Goal: Task Accomplishment & Management: Complete application form

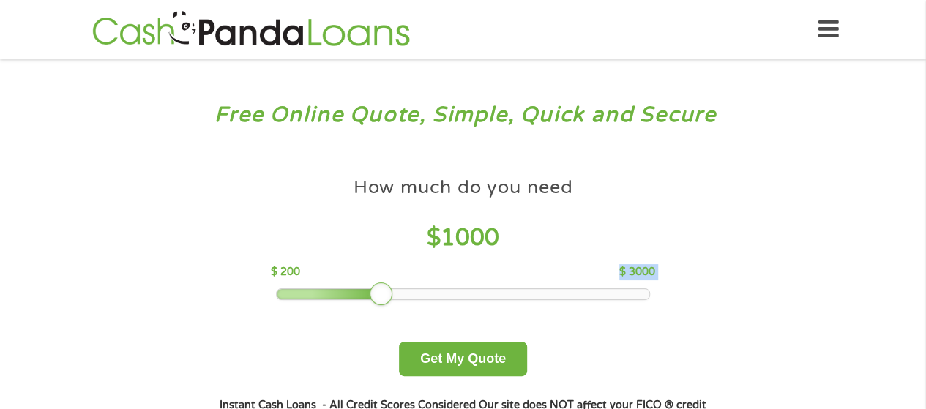
drag, startPoint x: 0, startPoint y: 0, endPoint x: 368, endPoint y: 293, distance: 470.6
click at [368, 293] on div "How much do you need $ 1000 $ 200 $ 3000" at bounding box center [463, 235] width 384 height 130
click at [344, 295] on div at bounding box center [463, 294] width 372 height 10
click at [308, 294] on div at bounding box center [463, 294] width 372 height 10
click at [281, 293] on div at bounding box center [463, 294] width 372 height 10
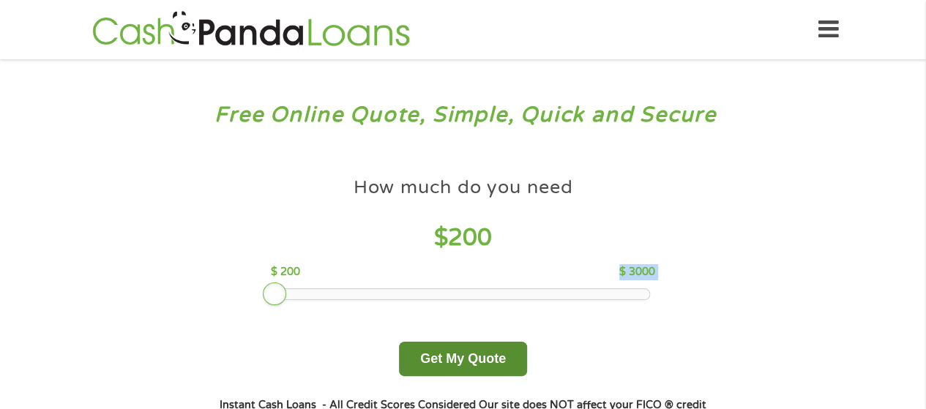
click at [453, 353] on button "Get My Quote" at bounding box center [463, 359] width 128 height 34
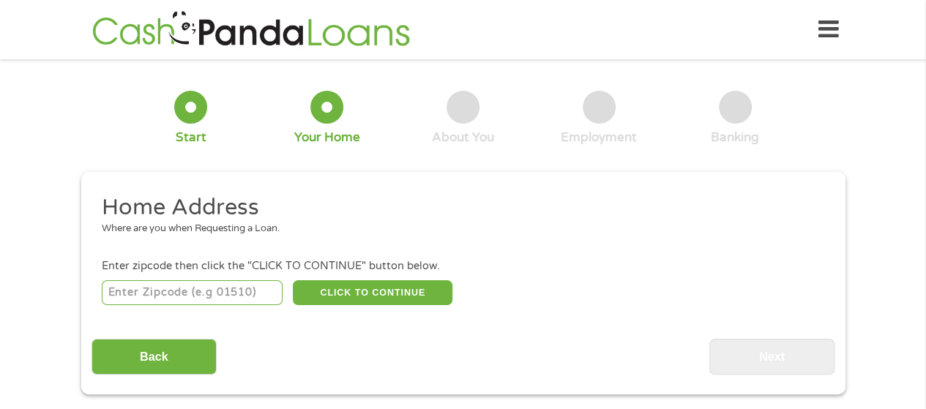
click at [246, 288] on input "number" at bounding box center [192, 292] width 181 height 25
type input "20740"
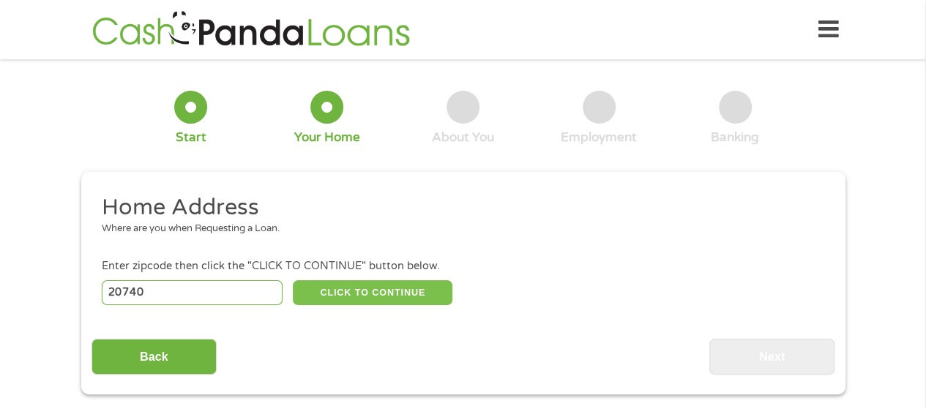
click at [356, 294] on button "CLICK TO CONTINUE" at bounding box center [372, 292] width 159 height 25
type input "20740"
type input "College Park"
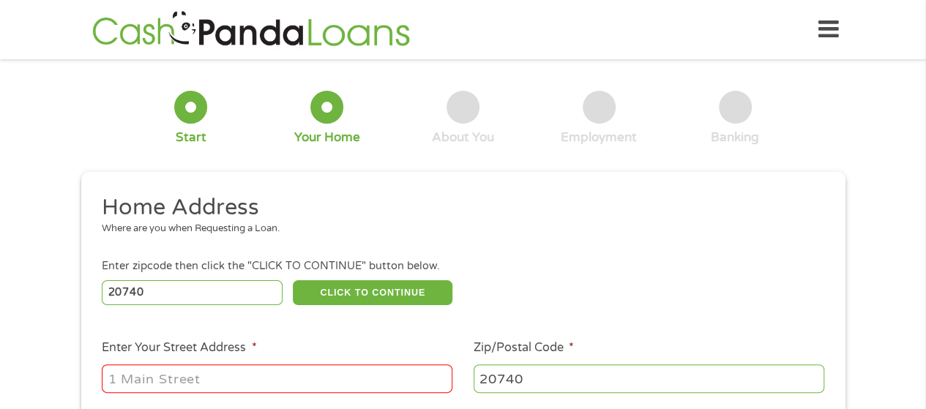
click at [306, 378] on input "Enter Your Street Address *" at bounding box center [277, 378] width 350 height 28
type input "9314 Cherry Hill Road Apt 207"
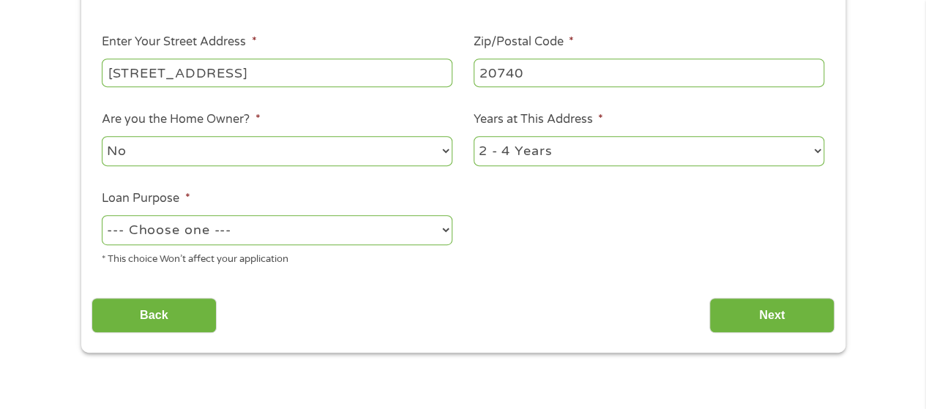
scroll to position [308, 0]
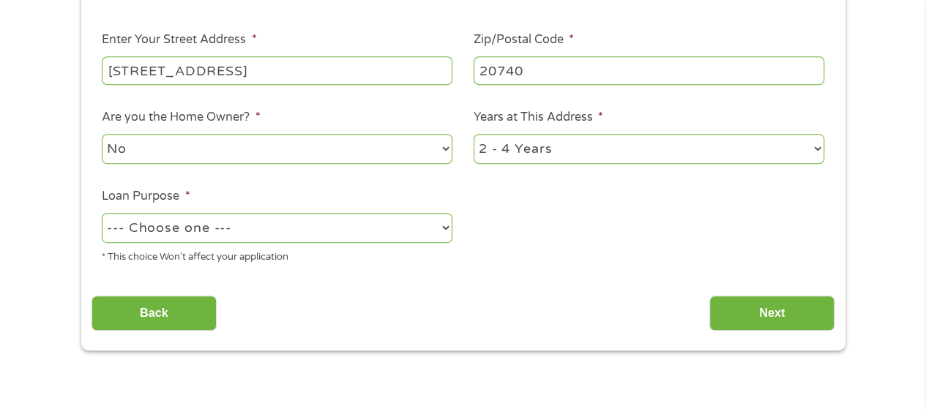
click at [427, 147] on select "No Yes" at bounding box center [277, 149] width 350 height 30
click at [102, 135] on select "No Yes" at bounding box center [277, 149] width 350 height 30
click at [538, 144] on select "1 Year or less 1 - 2 Years 2 - 4 Years Over 4 Years" at bounding box center [648, 149] width 350 height 30
select select "60months"
click at [473, 135] on select "1 Year or less 1 - 2 Years 2 - 4 Years Over 4 Years" at bounding box center [648, 149] width 350 height 30
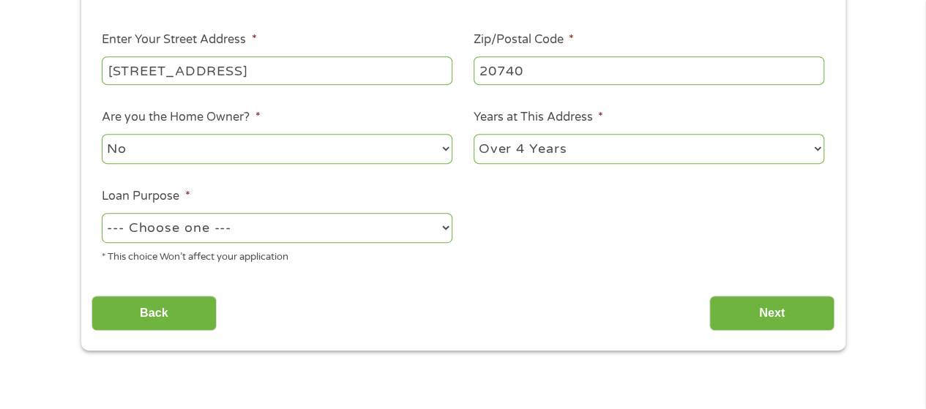
click at [384, 238] on select "--- Choose one --- Pay Bills Debt Consolidation Home Improvement Major Purchase…" at bounding box center [277, 228] width 350 height 30
select select "shorttermcash"
click at [102, 214] on select "--- Choose one --- Pay Bills Debt Consolidation Home Improvement Major Purchase…" at bounding box center [277, 228] width 350 height 30
click at [748, 311] on input "Next" at bounding box center [771, 314] width 125 height 36
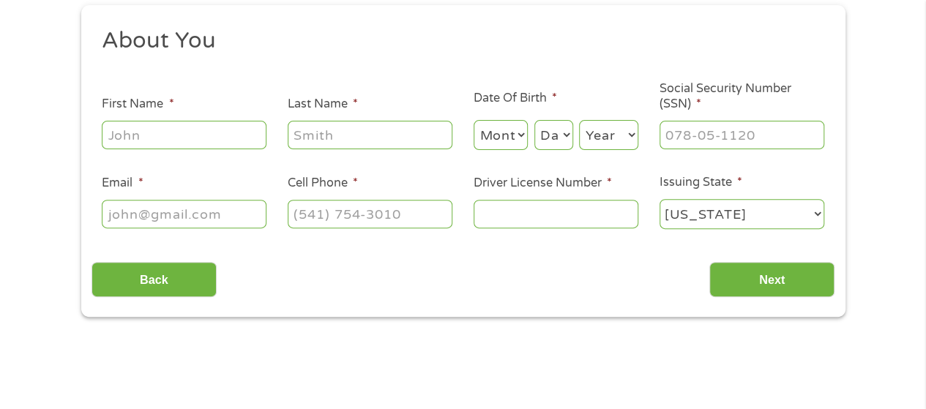
scroll to position [176, 0]
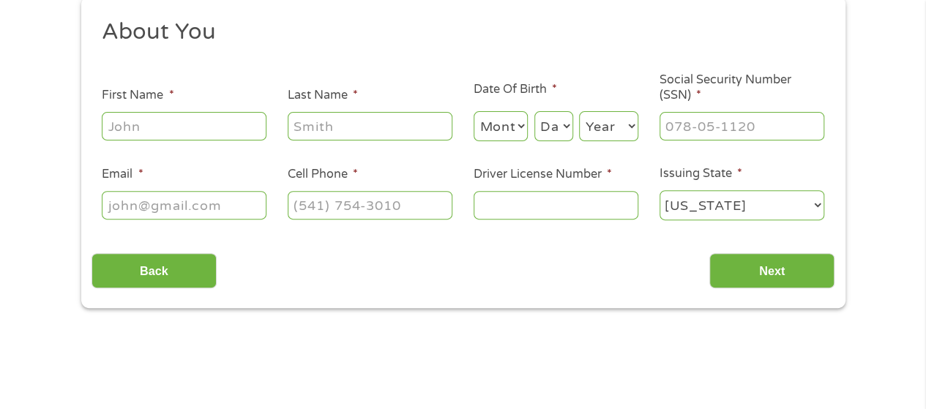
click at [172, 131] on input "First Name *" at bounding box center [184, 126] width 165 height 28
type input "Lorie"
type input "Heredia"
type input "lorieheredia@gmail.com"
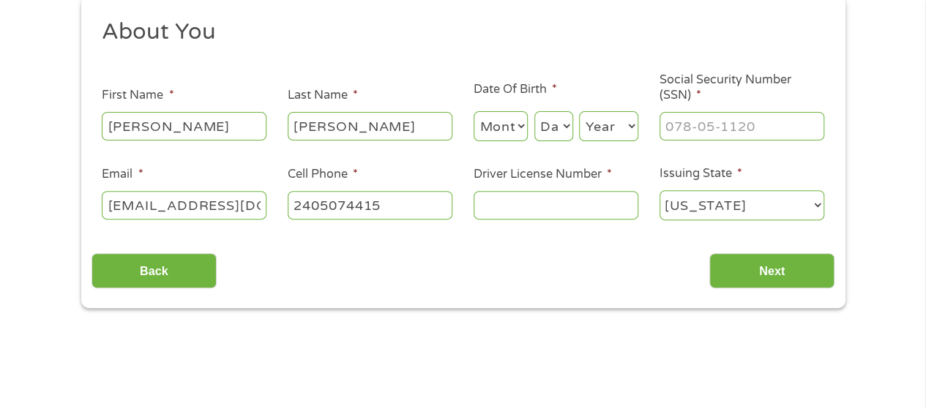
type input "(240) 507-4415"
click at [492, 120] on select "Month 1 2 3 4 5 6 7 8 9 10 11 12" at bounding box center [500, 126] width 55 height 30
select select "12"
click at [473, 112] on select "Month 1 2 3 4 5 6 7 8 9 10 11 12" at bounding box center [500, 126] width 55 height 30
click at [558, 131] on select "Day 1 2 3 4 5 6 7 8 9 10 11 12 13 14 15 16 17 18 19 20 21 22 23 24 25 26 27 28 …" at bounding box center [553, 126] width 39 height 30
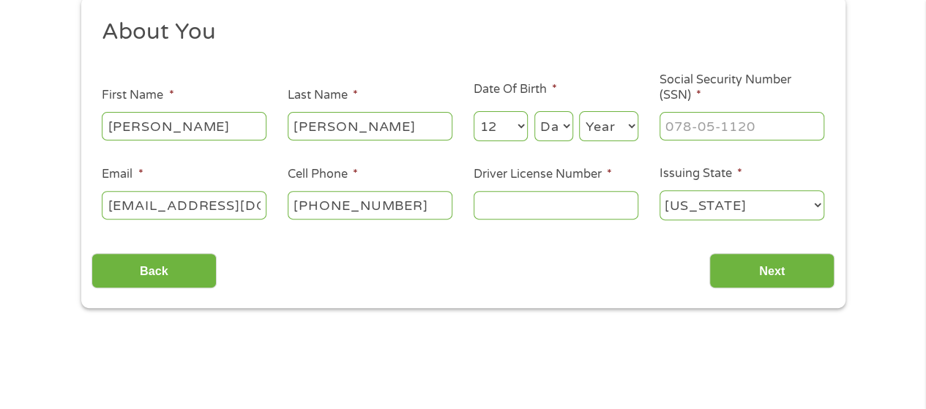
select select "10"
click at [534, 112] on select "Day 1 2 3 4 5 6 7 8 9 10 11 12 13 14 15 16 17 18 19 20 21 22 23 24 25 26 27 28 …" at bounding box center [553, 126] width 39 height 30
click at [619, 127] on select "Year 2007 2006 2005 2004 2003 2002 2001 2000 1999 1998 1997 1996 1995 1994 1993…" at bounding box center [608, 126] width 59 height 30
select select "1978"
click at [579, 112] on select "Year 2007 2006 2005 2004 2003 2002 2001 2000 1999 1998 1997 1996 1995 1994 1993…" at bounding box center [608, 126] width 59 height 30
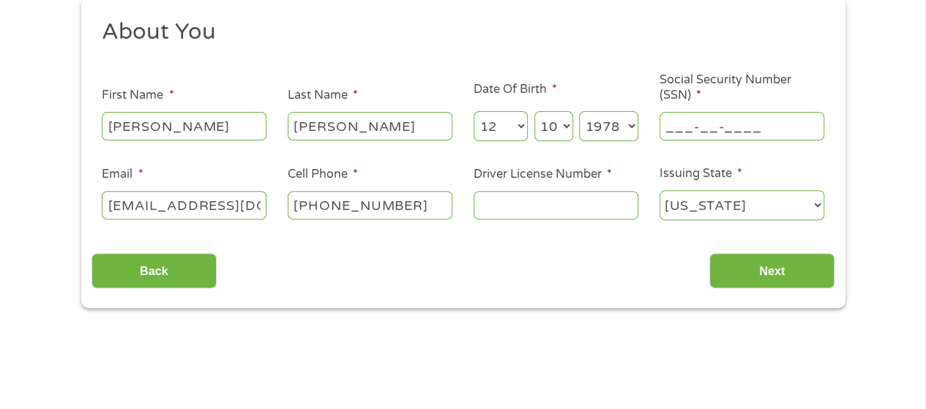
click at [732, 133] on input "___-__-____" at bounding box center [741, 126] width 165 height 28
type input "577-06-5254"
click at [504, 213] on input "Driver License Number *" at bounding box center [555, 205] width 165 height 28
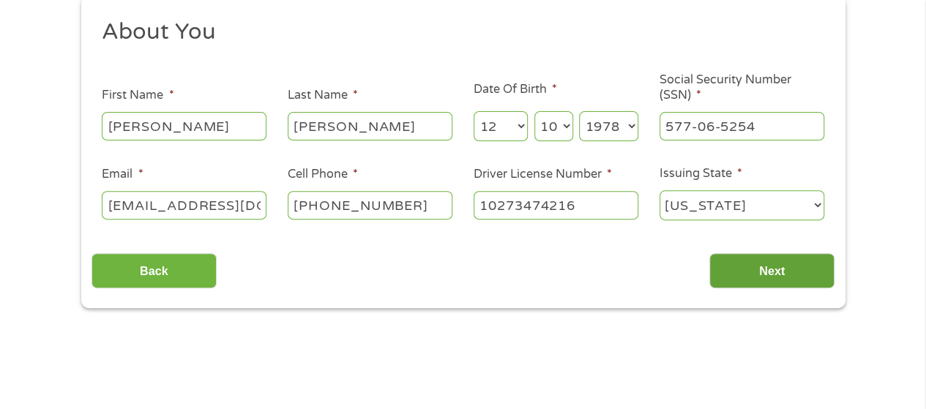
type input "10273474216"
click at [759, 282] on input "Next" at bounding box center [771, 271] width 125 height 36
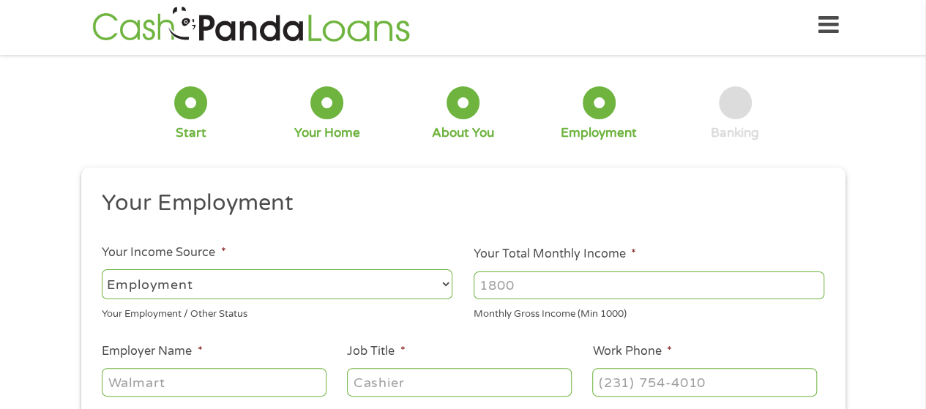
scroll to position [0, 0]
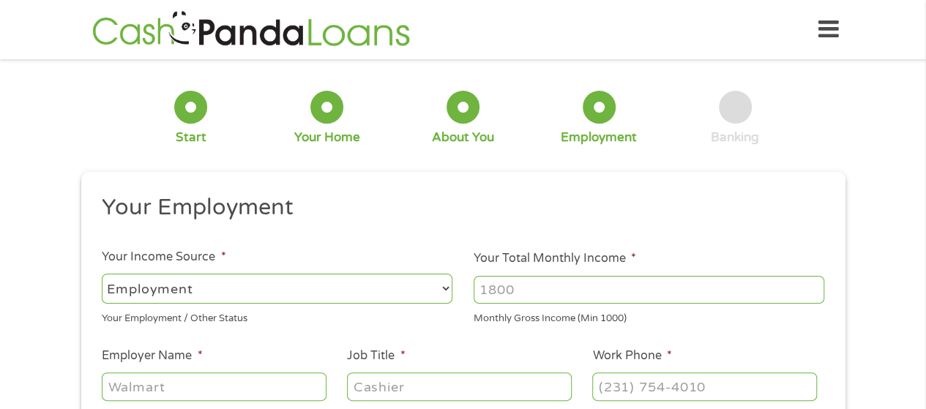
click at [514, 289] on input "Your Total Monthly Income *" at bounding box center [648, 290] width 350 height 28
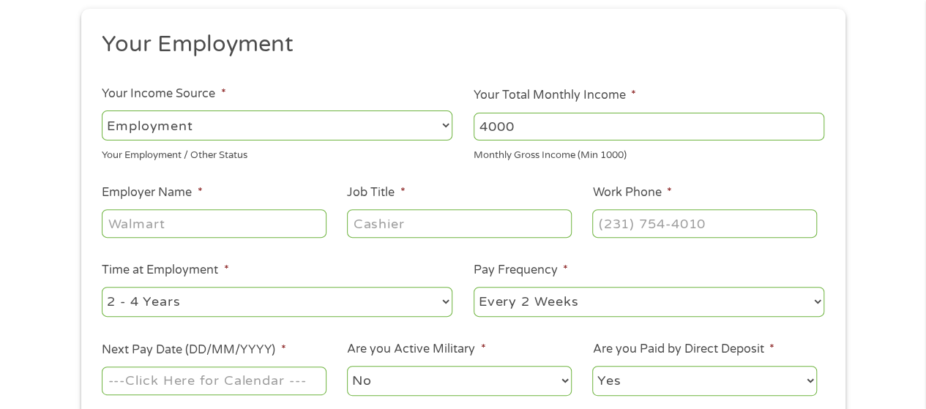
scroll to position [173, 0]
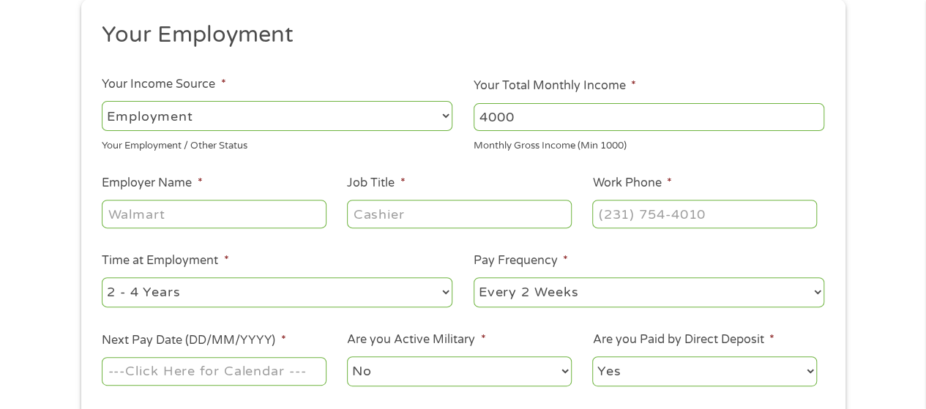
type input "4000"
click at [279, 214] on input "Employer Name *" at bounding box center [214, 214] width 224 height 28
type input "d"
type input "Davita Dialysis"
type input "n"
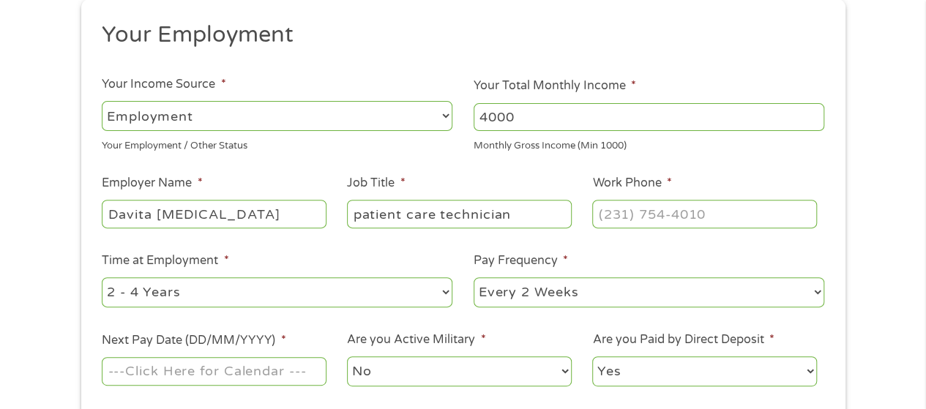
type input "patient care technician"
click at [607, 210] on input "(___) ___-____" at bounding box center [704, 214] width 224 height 28
click at [597, 201] on input "(130) ___-____" at bounding box center [704, 214] width 224 height 28
drag, startPoint x: 634, startPoint y: 223, endPoint x: 590, endPoint y: 223, distance: 43.9
click at [590, 223] on li "Work Phone * (130) ___-____" at bounding box center [704, 202] width 245 height 56
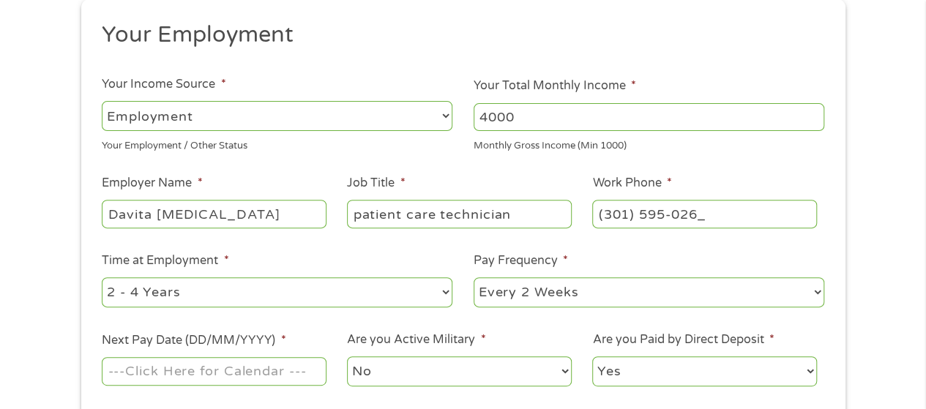
type input "(301) 595-0263"
click at [685, 293] on select "--- Choose one --- Every 2 Weeks Every Week Monthly Semi-Monthly" at bounding box center [648, 292] width 350 height 30
click at [473, 277] on select "--- Choose one --- Every 2 Weeks Every Week Monthly Semi-Monthly" at bounding box center [648, 292] width 350 height 30
click at [265, 358] on input "Next Pay Date (DD/MM/YYYY) *" at bounding box center [214, 371] width 224 height 28
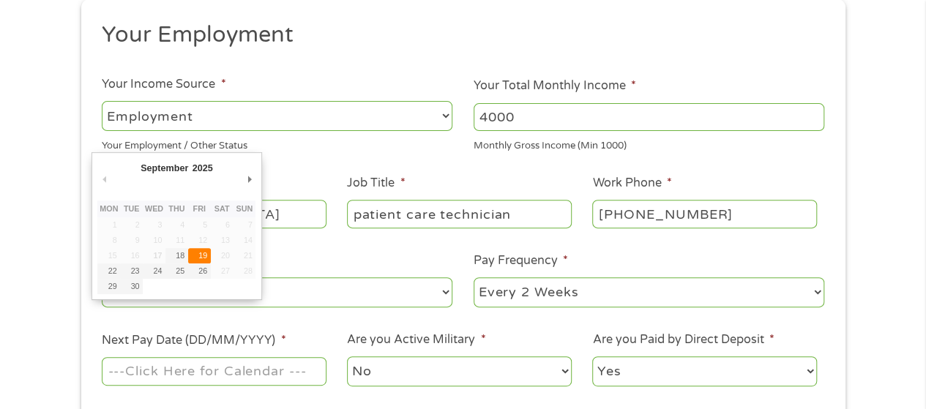
type input "19/09/2025"
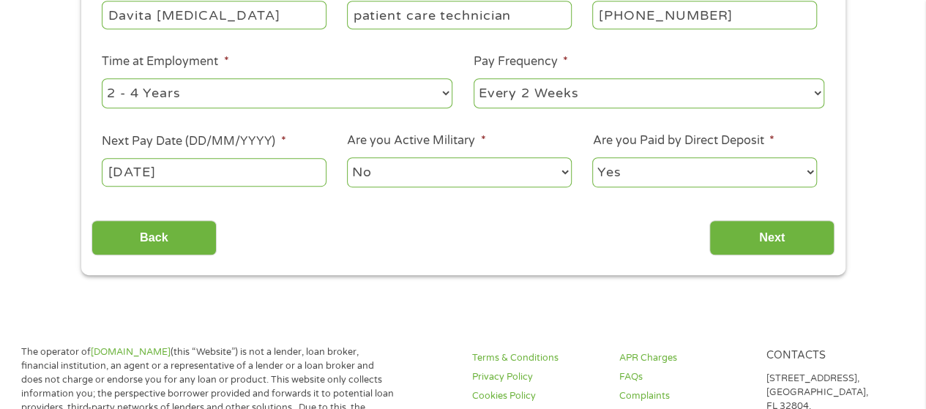
scroll to position [382, 0]
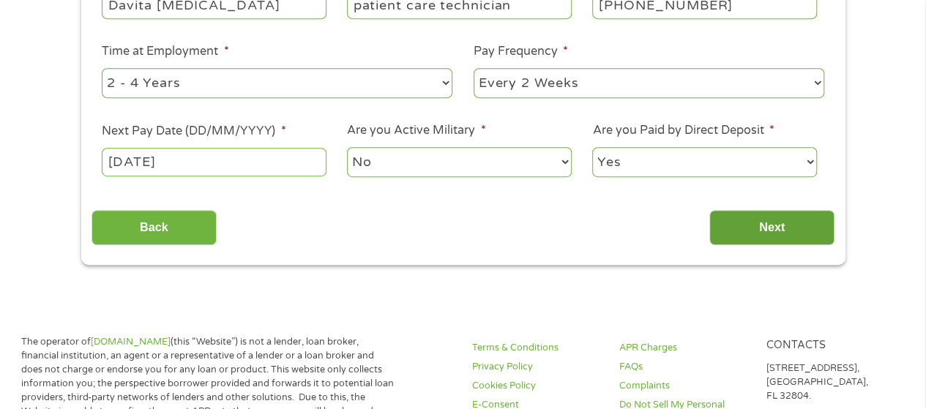
click at [740, 229] on input "Next" at bounding box center [771, 228] width 125 height 36
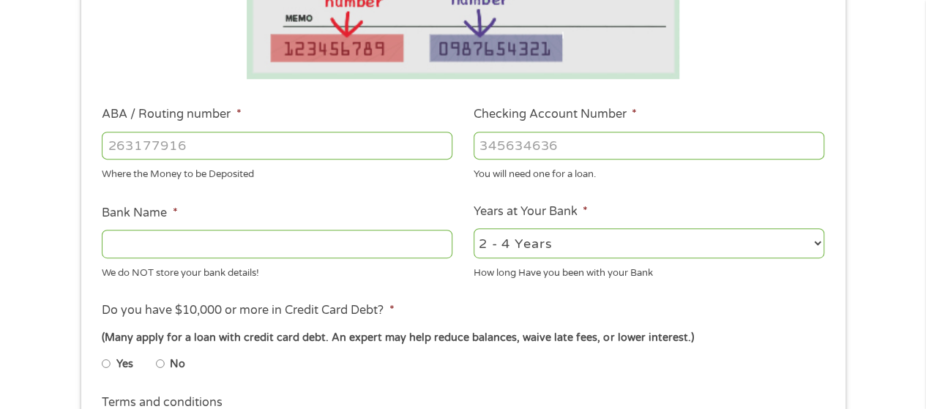
scroll to position [367, 0]
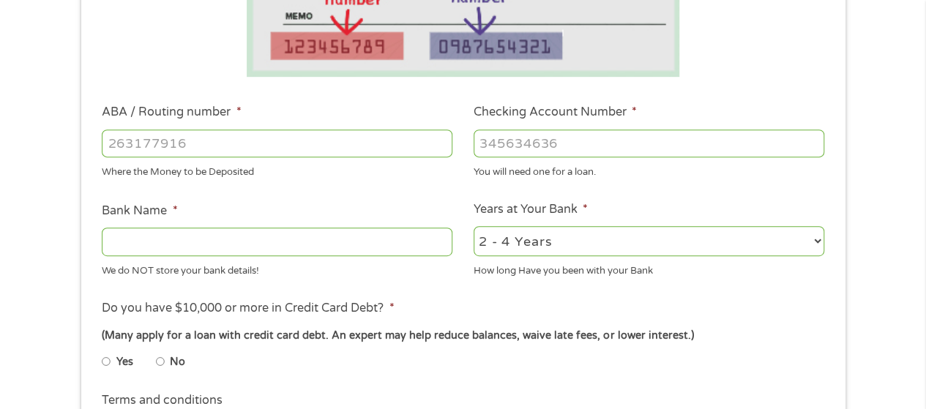
click at [377, 145] on input "ABA / Routing number *" at bounding box center [277, 143] width 350 height 28
type input "031307688"
type input "LAFAYETTE AMBASSADOR BANK"
type input "031307688"
click at [545, 137] on input "Checking Account Number *" at bounding box center [648, 143] width 350 height 28
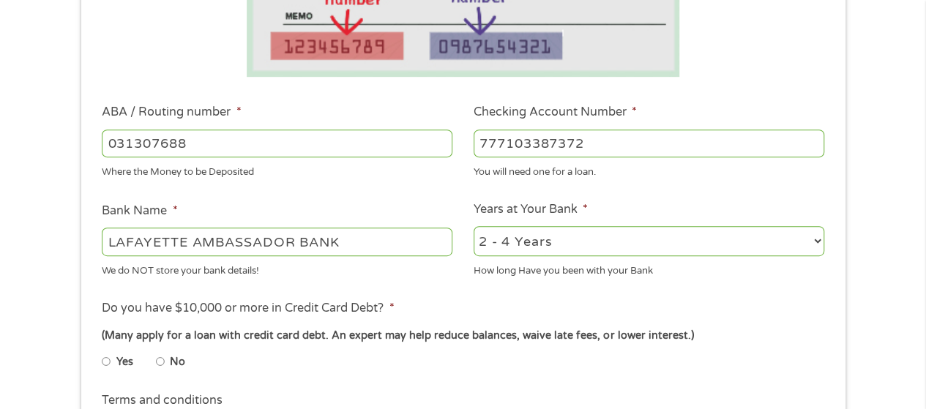
type input "777103387372"
click at [157, 360] on input "No" at bounding box center [160, 361] width 9 height 23
radio input "true"
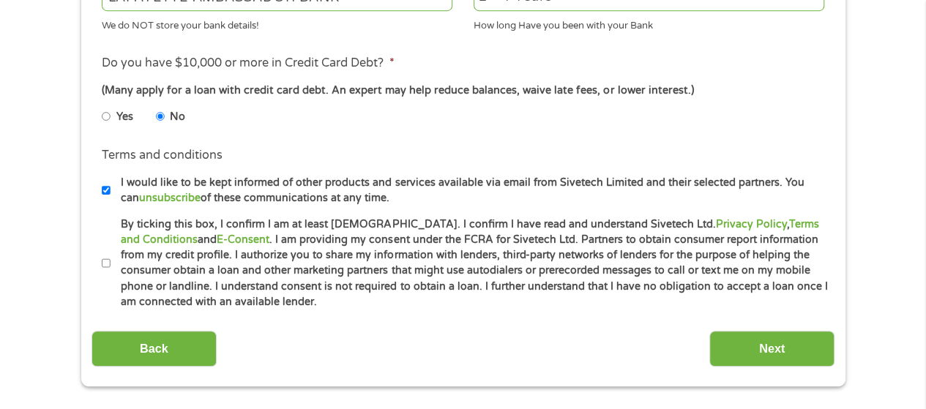
scroll to position [620, 0]
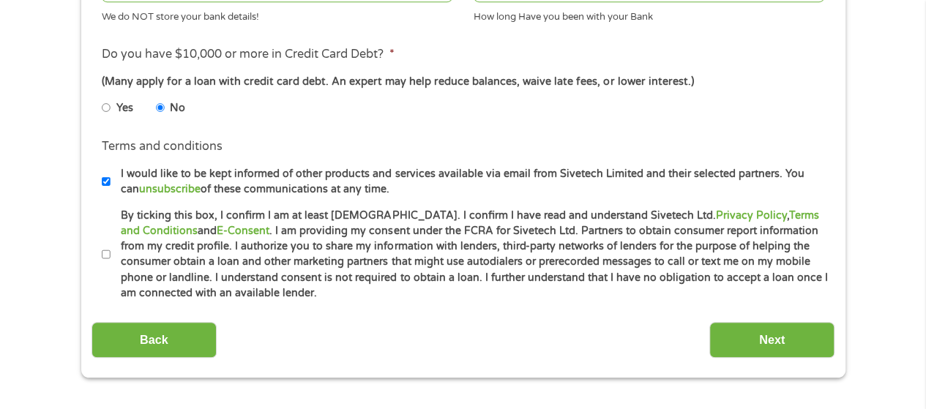
click at [108, 255] on input "By ticking this box, I confirm I am at least 18 years old. I confirm I have rea…" at bounding box center [106, 254] width 9 height 23
checkbox input "true"
click at [739, 332] on input "Next" at bounding box center [771, 340] width 125 height 36
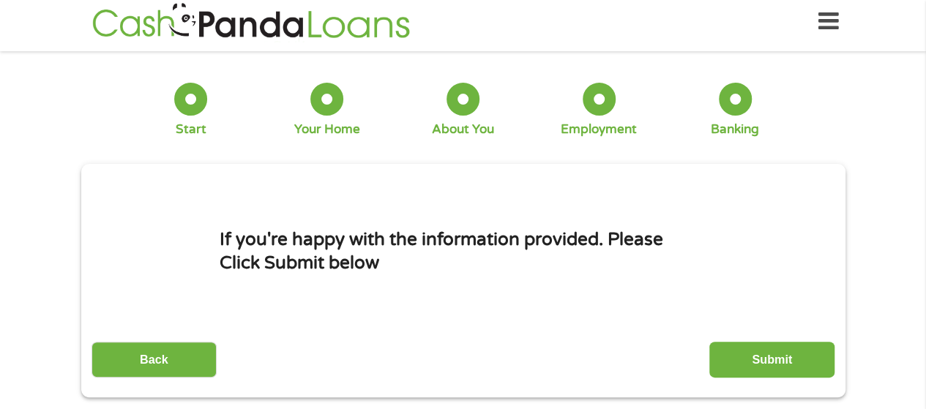
scroll to position [0, 0]
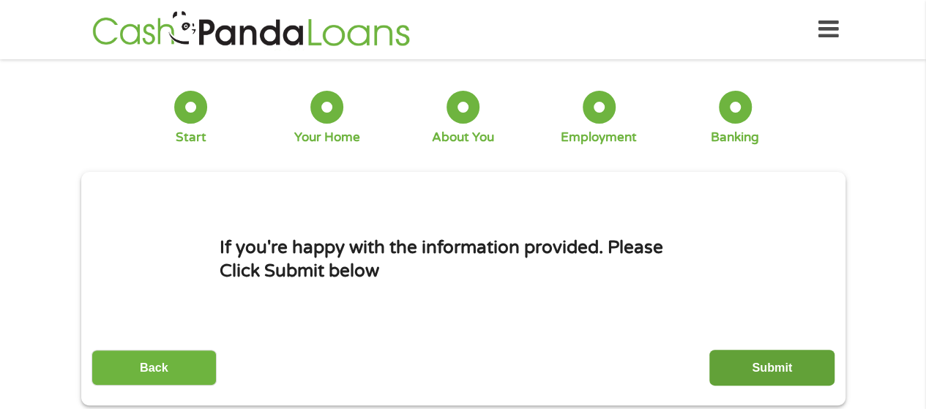
click at [748, 364] on input "Submit" at bounding box center [771, 368] width 125 height 36
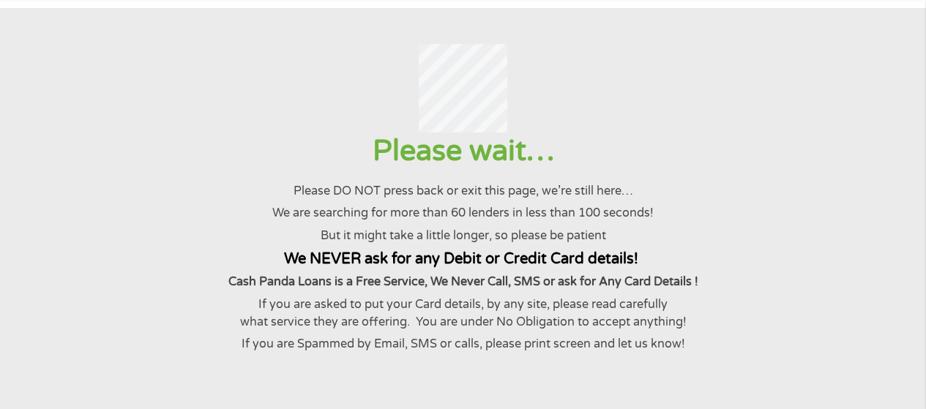
scroll to position [57, 0]
